Goal: Check status: Check status

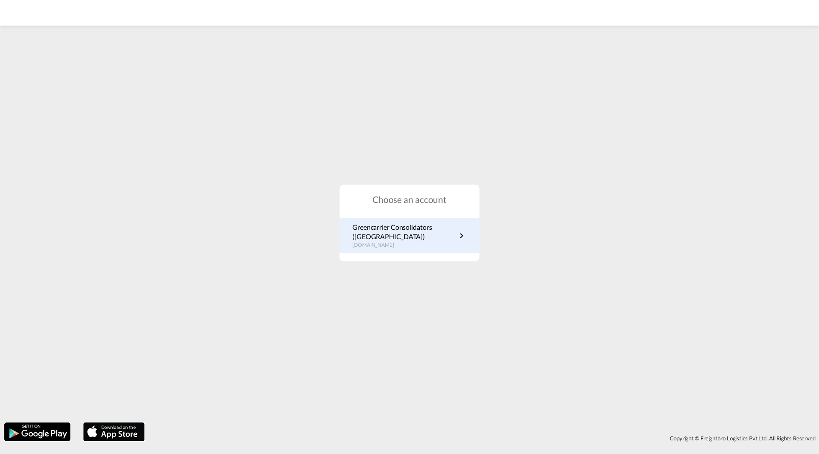
click at [393, 228] on p "Greencarrier Consolidators ([GEOGRAPHIC_DATA])" at bounding box center [404, 232] width 104 height 19
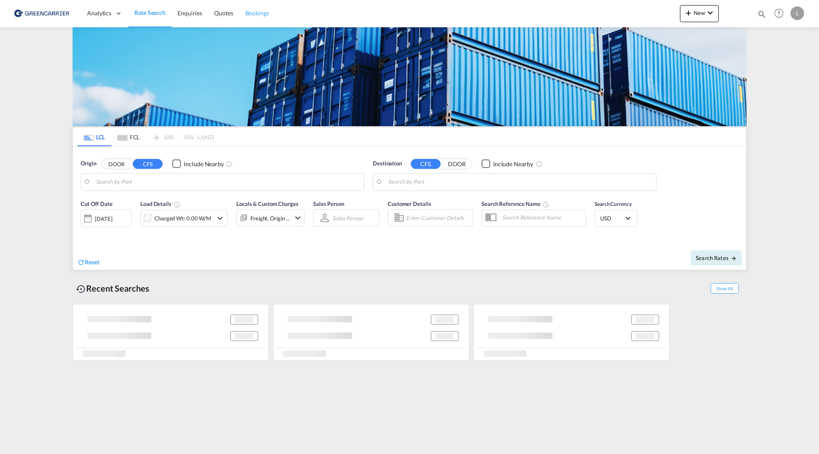
click at [259, 16] on span "Bookings" at bounding box center [257, 12] width 24 height 7
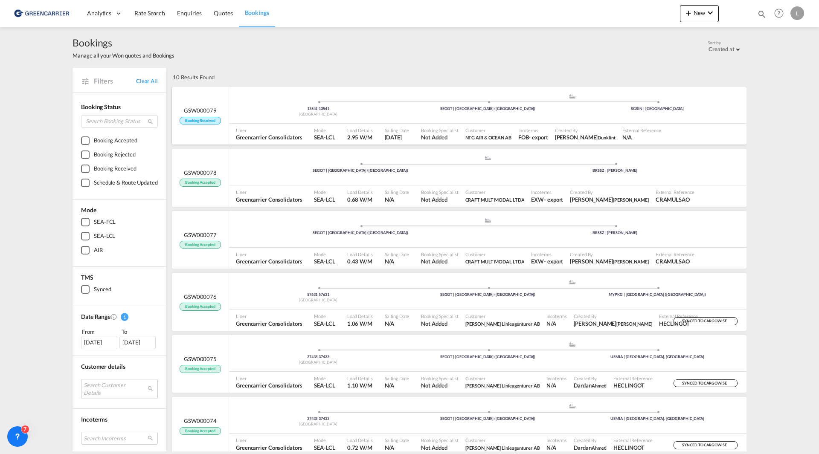
click at [431, 116] on div "13541 | 13541 Sweden .a{fill:#aaa8ad;} .a{fill:#aaa8ad;} SEGOT | Gothenburg (Go…" at bounding box center [488, 106] width 518 height 26
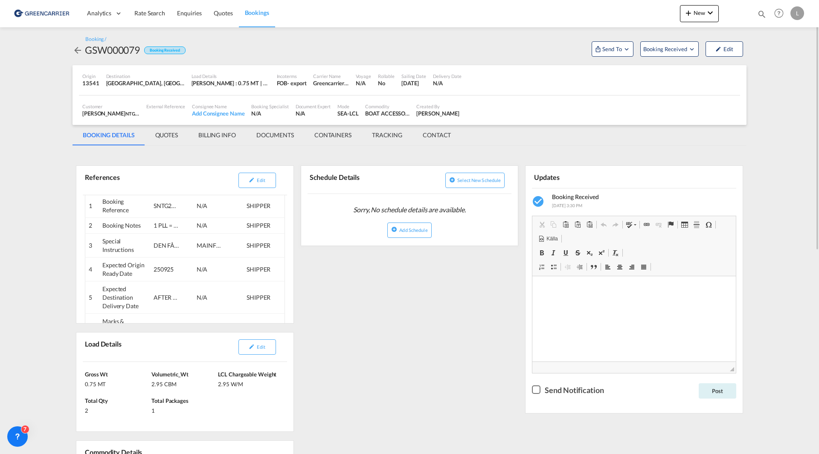
click at [173, 133] on md-tab-item "QUOTES" at bounding box center [166, 135] width 43 height 20
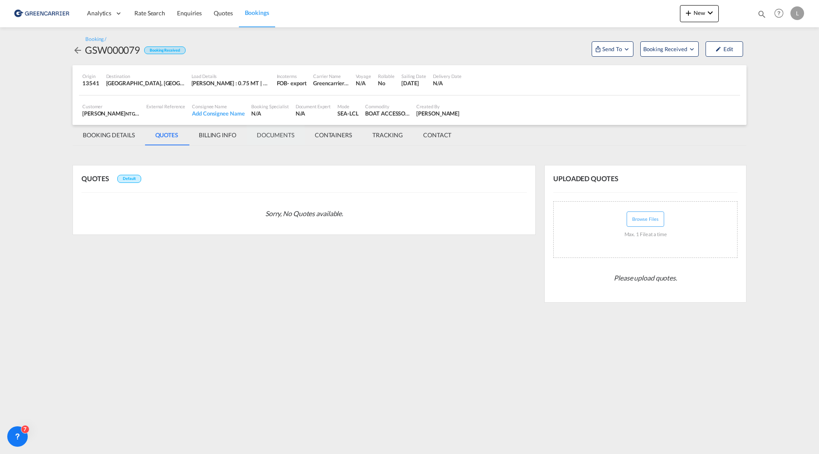
click at [265, 133] on md-tab-item "DOCUMENTS" at bounding box center [276, 135] width 58 height 20
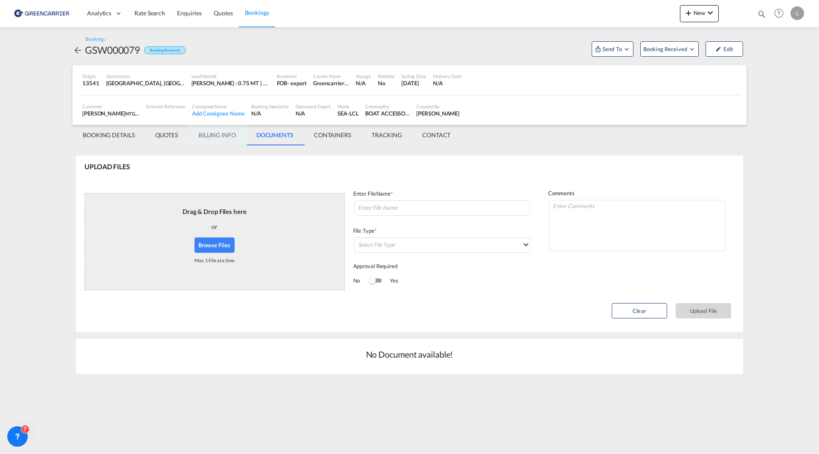
click at [213, 134] on md-tab-item "BILLING INFO" at bounding box center [217, 135] width 58 height 20
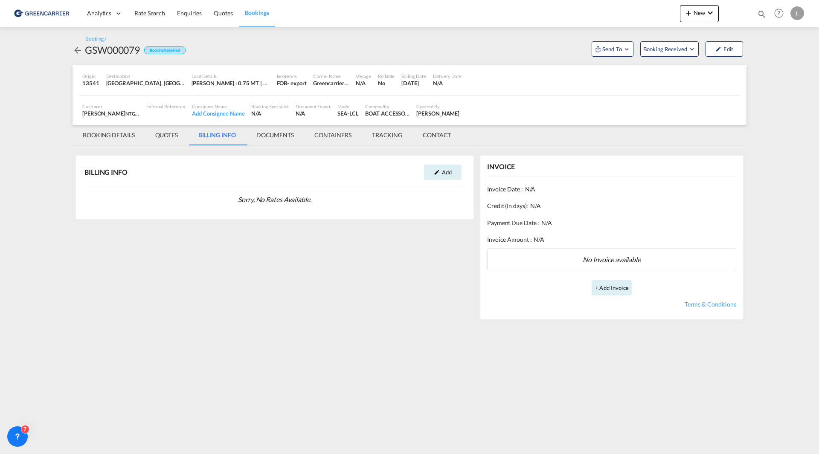
click at [392, 141] on md-tab-item "TRACKING" at bounding box center [387, 135] width 51 height 20
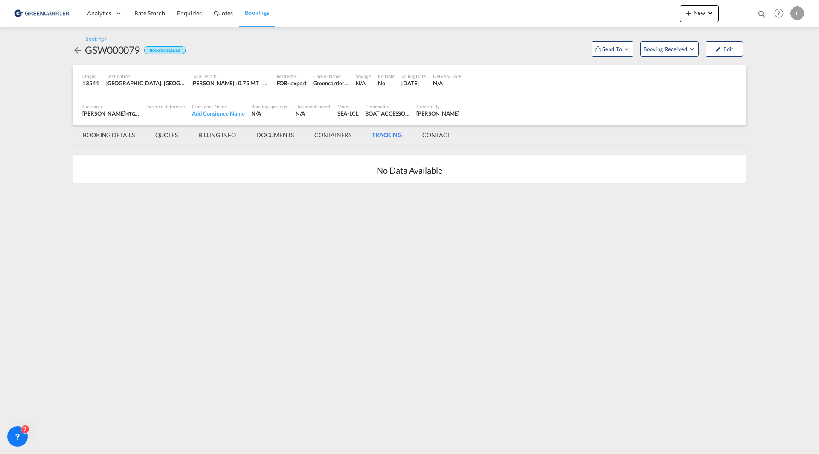
click at [449, 137] on md-tab-item "CONTACT" at bounding box center [436, 135] width 49 height 20
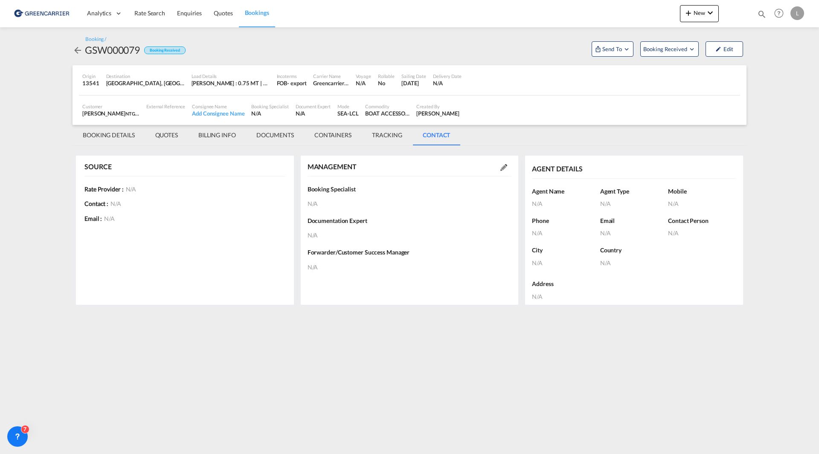
click at [97, 139] on md-tab-item "BOOKING DETAILS" at bounding box center [109, 135] width 73 height 20
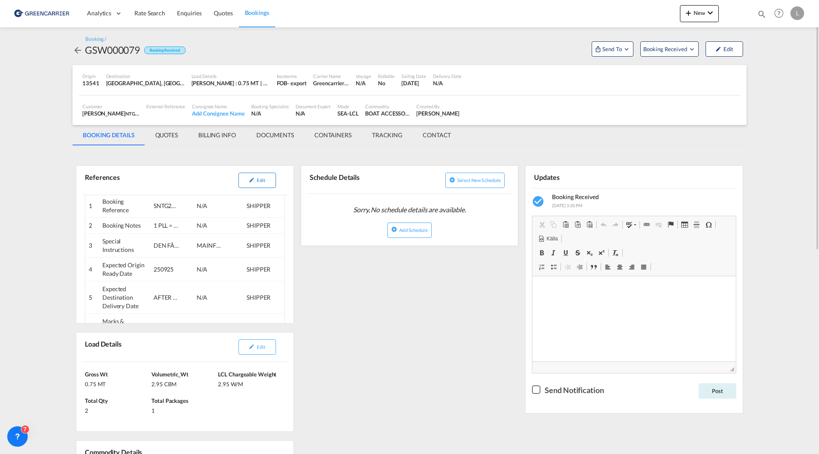
click at [254, 179] on md-icon "icon-pencil" at bounding box center [252, 180] width 6 height 6
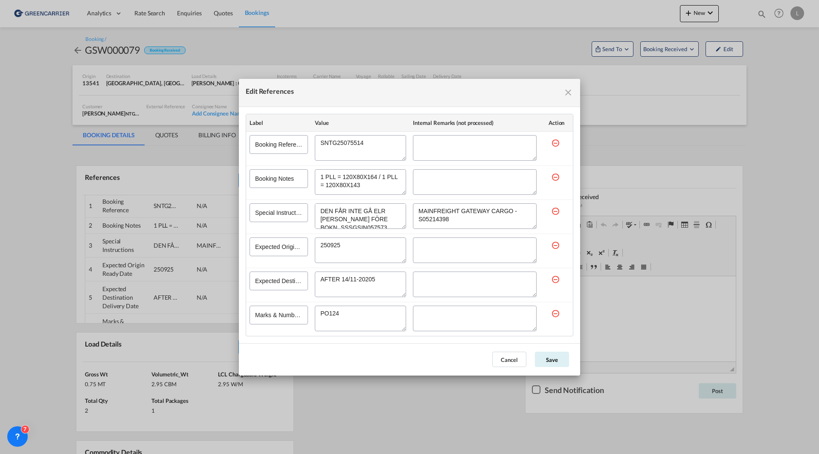
drag, startPoint x: 324, startPoint y: 210, endPoint x: 321, endPoint y: 204, distance: 6.5
click at [321, 204] on textarea "Edit References" at bounding box center [360, 217] width 91 height 26
click at [324, 211] on textarea "Edit References" at bounding box center [360, 217] width 91 height 26
drag, startPoint x: 363, startPoint y: 186, endPoint x: 316, endPoint y: 174, distance: 48.4
click at [316, 174] on textarea "Edit References" at bounding box center [360, 182] width 91 height 26
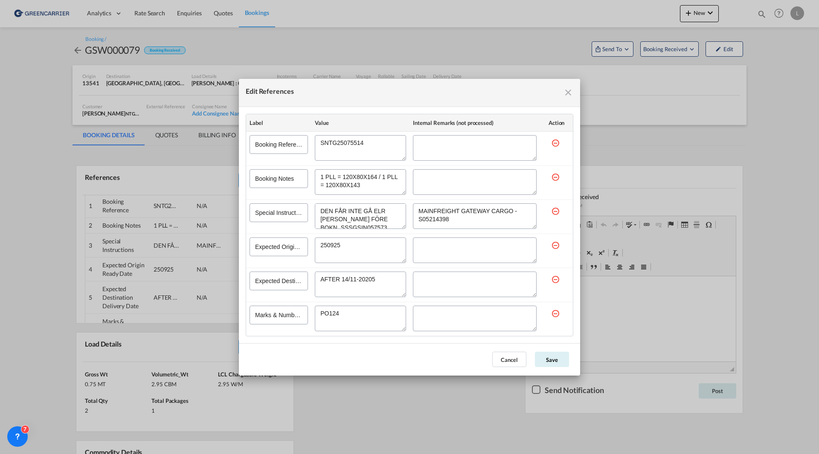
drag, startPoint x: 454, startPoint y: 217, endPoint x: 410, endPoint y: 204, distance: 45.7
click at [410, 204] on td "Edit References" at bounding box center [475, 217] width 131 height 34
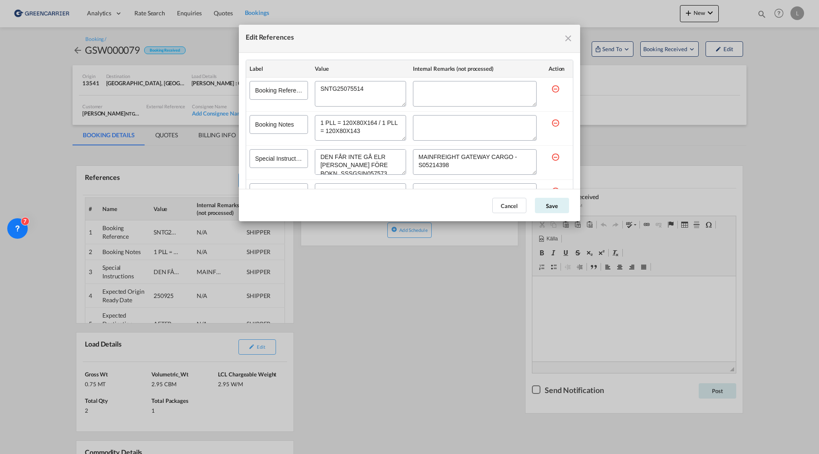
scroll to position [85, 0]
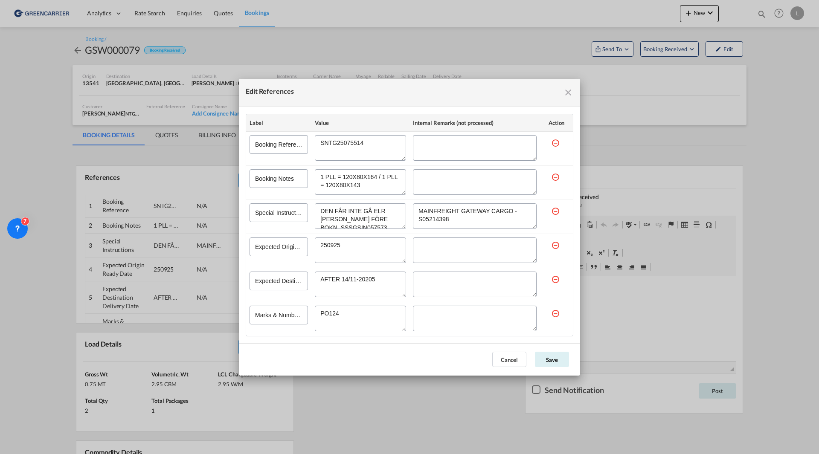
click at [453, 227] on div "Edit References" at bounding box center [475, 229] width 124 height 4
click at [439, 219] on textarea "Edit References" at bounding box center [475, 217] width 124 height 26
click at [437, 219] on textarea "Edit References" at bounding box center [475, 217] width 124 height 26
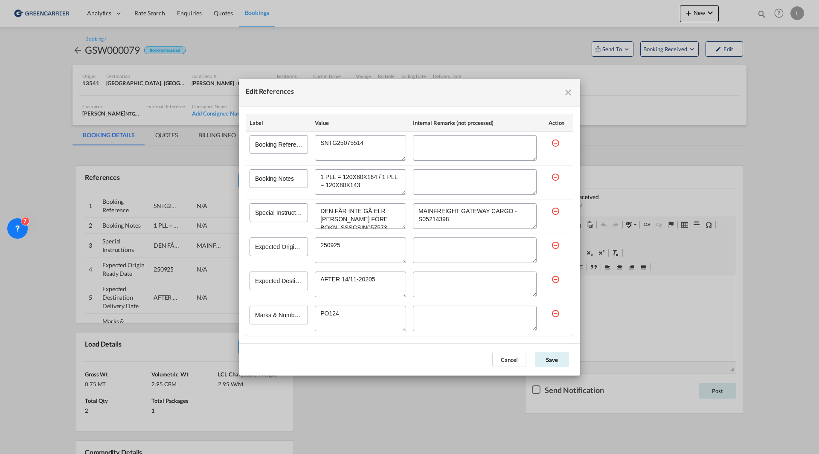
click at [437, 219] on textarea "Edit References" at bounding box center [475, 217] width 124 height 26
click at [476, 221] on textarea "Edit References" at bounding box center [475, 217] width 124 height 26
drag, startPoint x: 449, startPoint y: 215, endPoint x: 371, endPoint y: 200, distance: 79.4
click at [371, 200] on tr "Special Instructions" at bounding box center [409, 217] width 327 height 34
drag, startPoint x: 370, startPoint y: 184, endPoint x: 311, endPoint y: 175, distance: 59.6
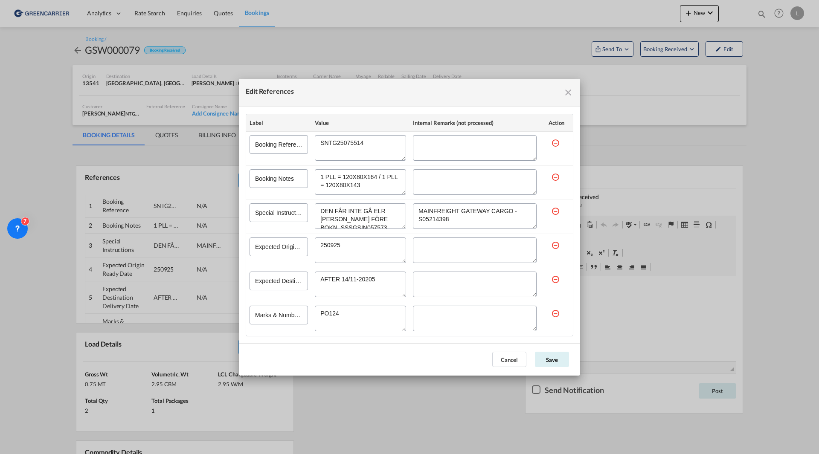
click at [311, 175] on tr "Booking Notes" at bounding box center [409, 183] width 327 height 34
click at [570, 92] on md-icon "icon-close fg-AAA8AD cursor" at bounding box center [568, 92] width 10 height 10
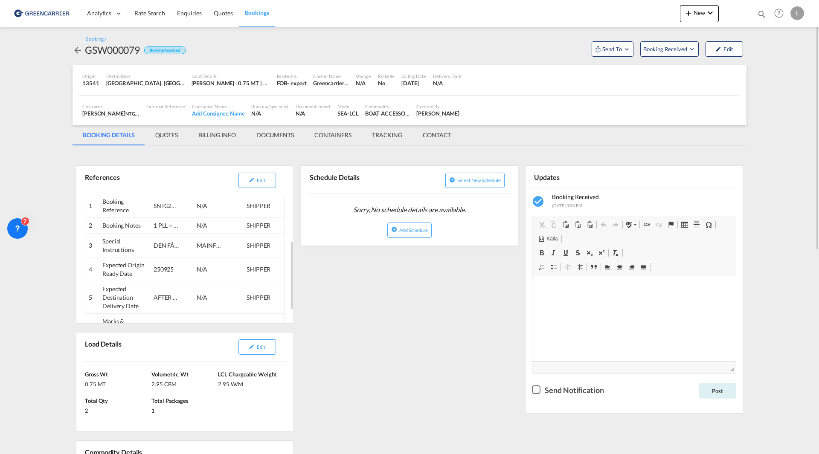
scroll to position [43, 0]
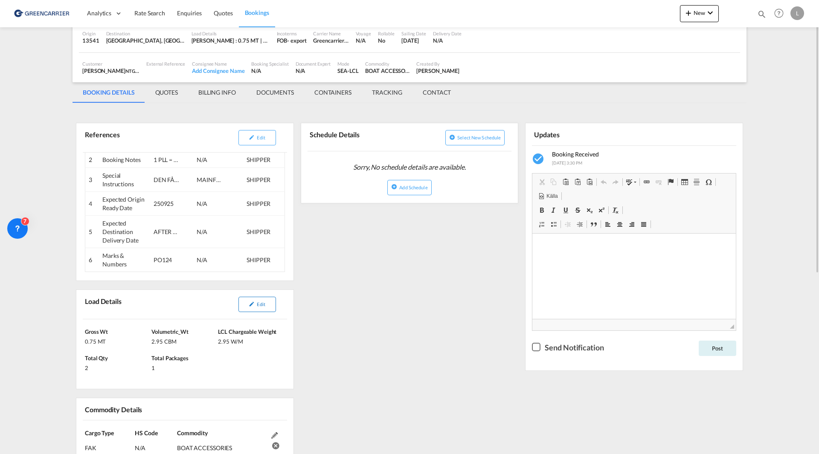
click at [263, 307] on span "Edit" at bounding box center [261, 305] width 8 height 6
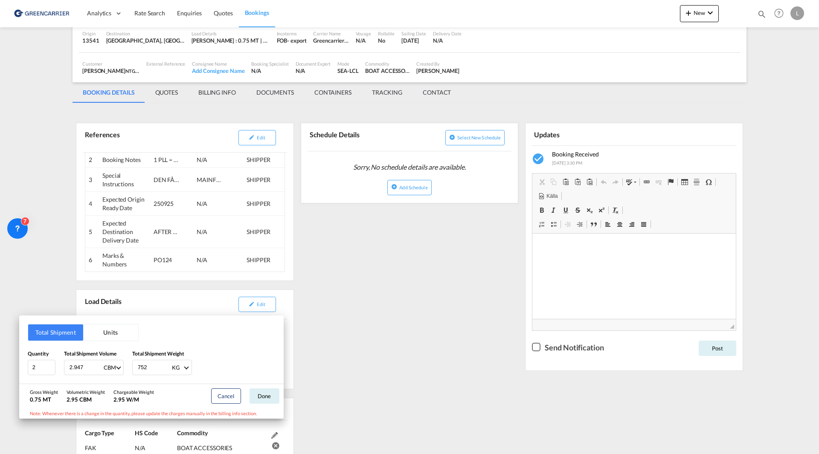
click at [315, 320] on div "Total Shipment Units Quantity 2 Total Shipment Volume 2.947 CBM CBM CFT Total S…" at bounding box center [409, 227] width 819 height 454
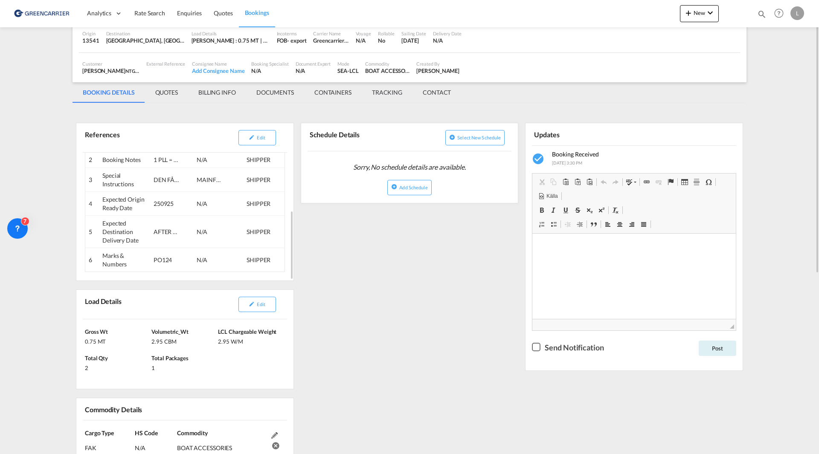
scroll to position [0, 0]
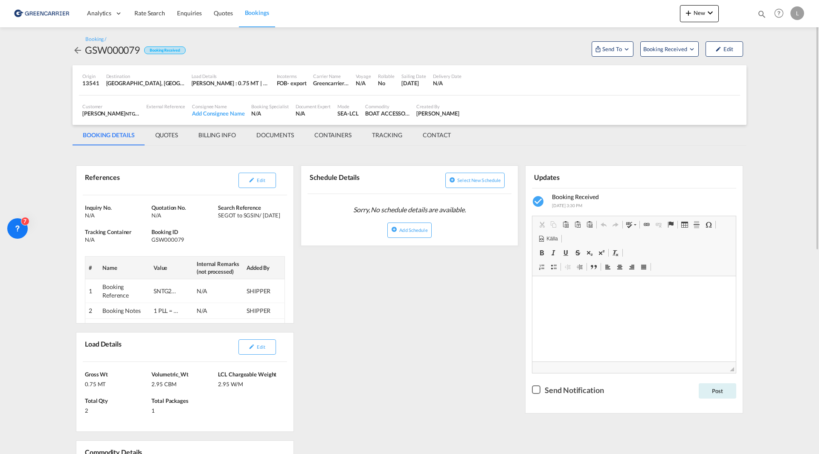
click at [111, 49] on div "GSW000079" at bounding box center [112, 50] width 55 height 14
copy div "GSW000079"
